Goal: Find specific page/section: Find specific page/section

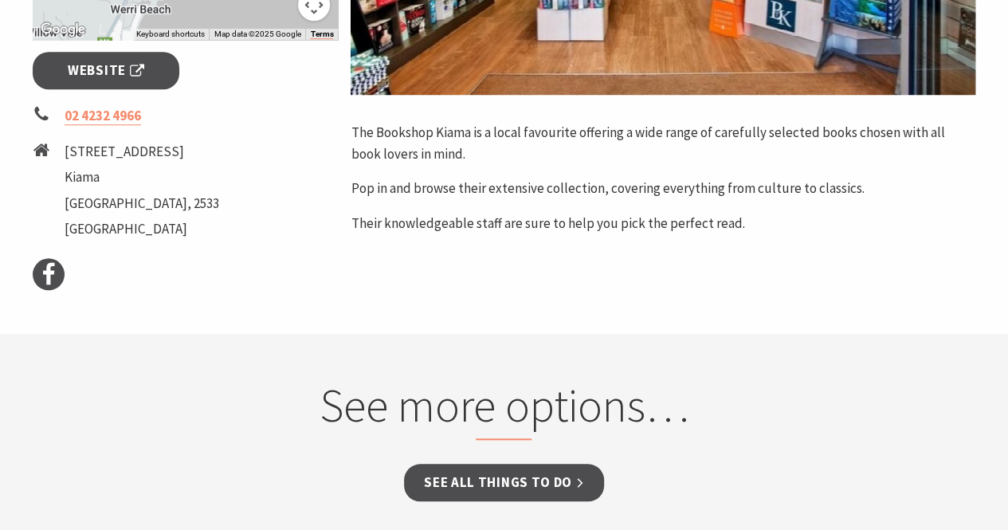
scroll to position [617, 0]
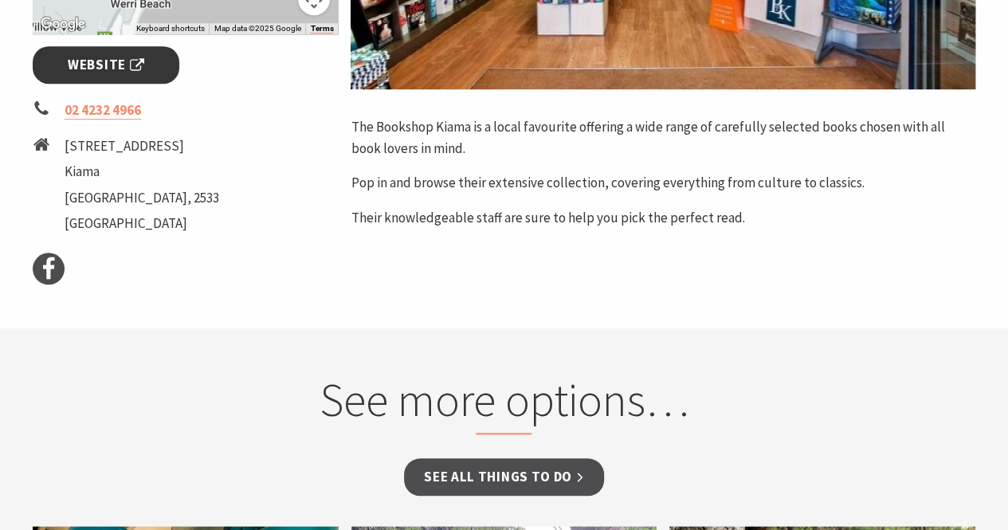
click at [72, 76] on link "Website" at bounding box center [106, 64] width 147 height 37
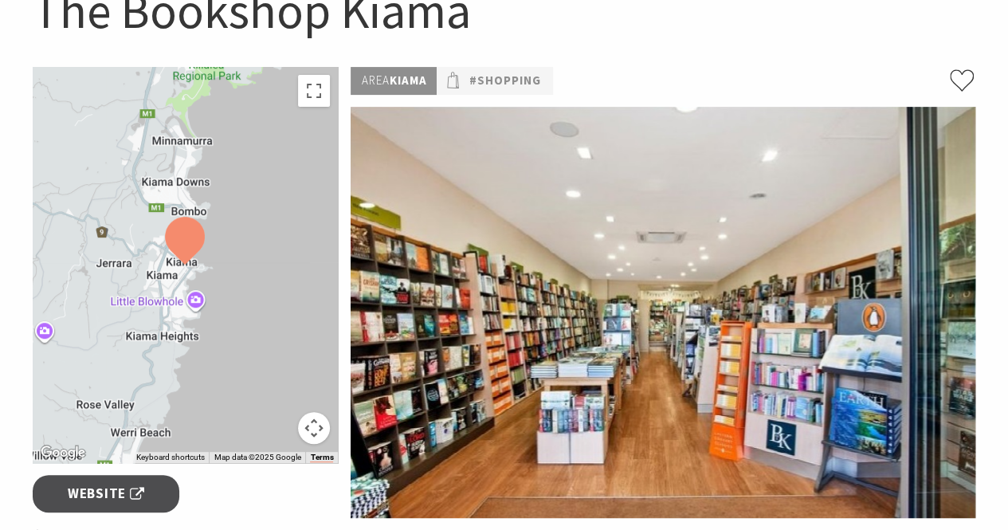
scroll to position [190, 0]
click at [481, 80] on link "#Shopping" at bounding box center [504, 80] width 72 height 20
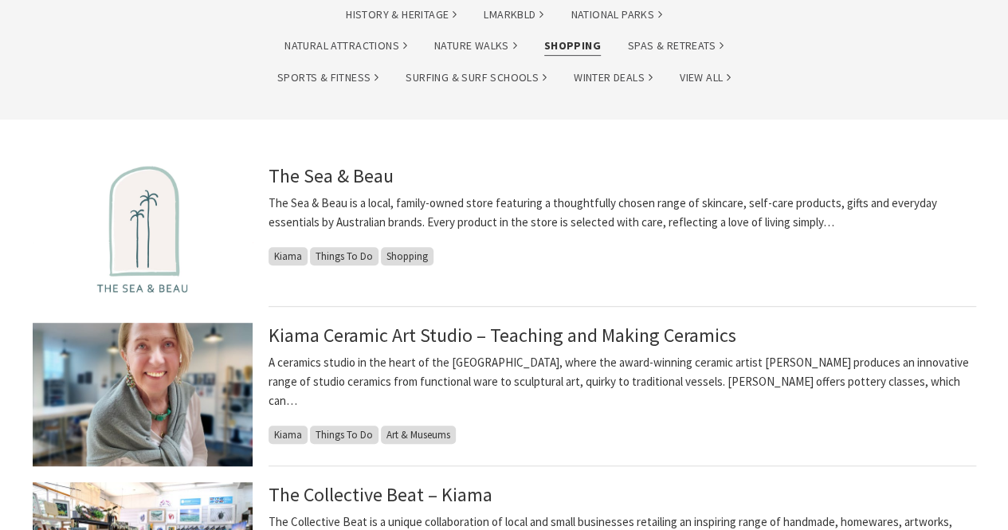
scroll to position [343, 0]
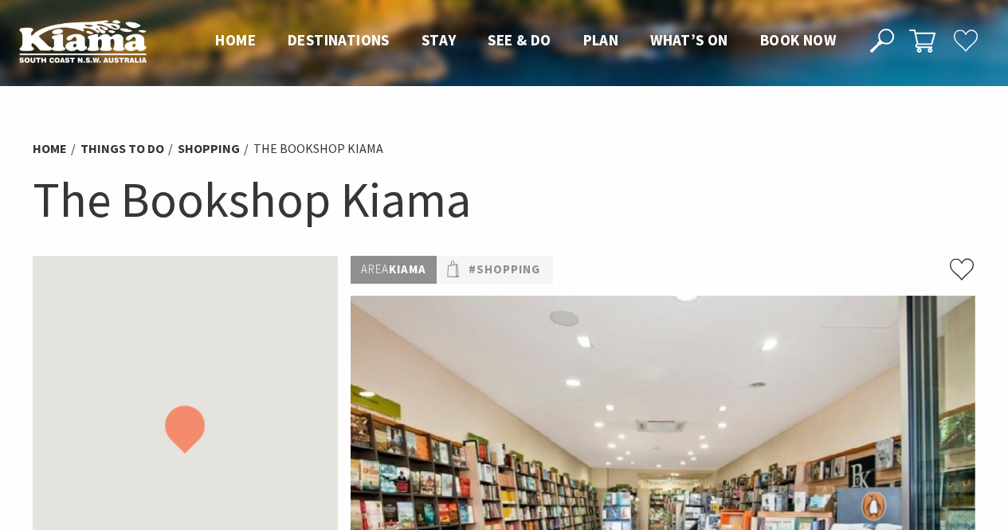
scroll to position [190, 0]
